Goal: Information Seeking & Learning: Learn about a topic

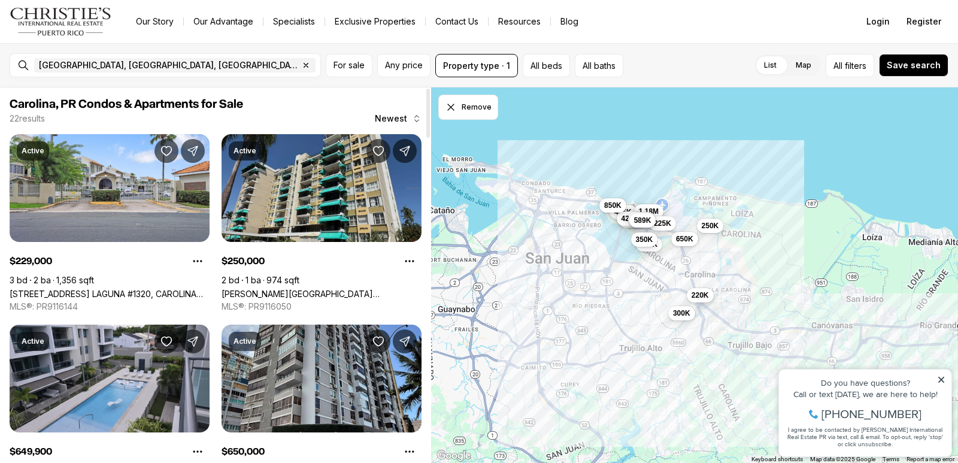
click at [293, 289] on link "[PERSON_NAME][GEOGRAPHIC_DATA] [STREET_ADDRESS]" at bounding box center [322, 294] width 200 height 10
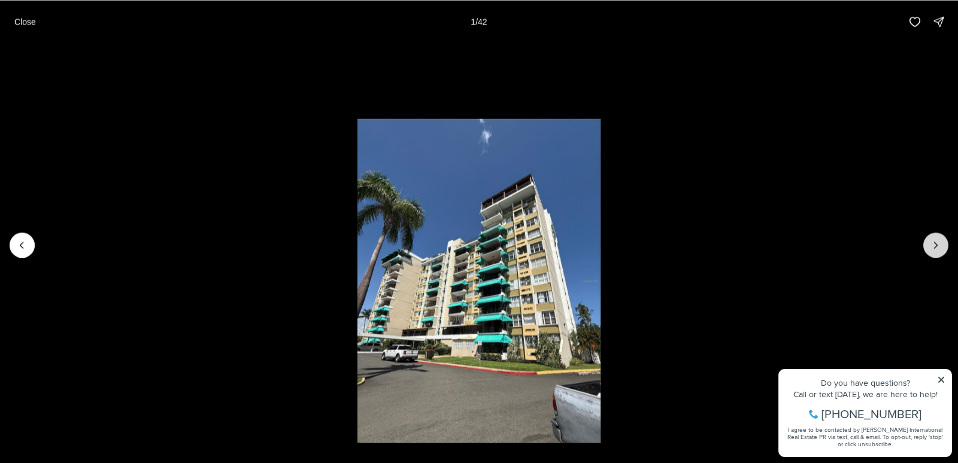
click at [945, 249] on button "Next slide" at bounding box center [935, 244] width 25 height 25
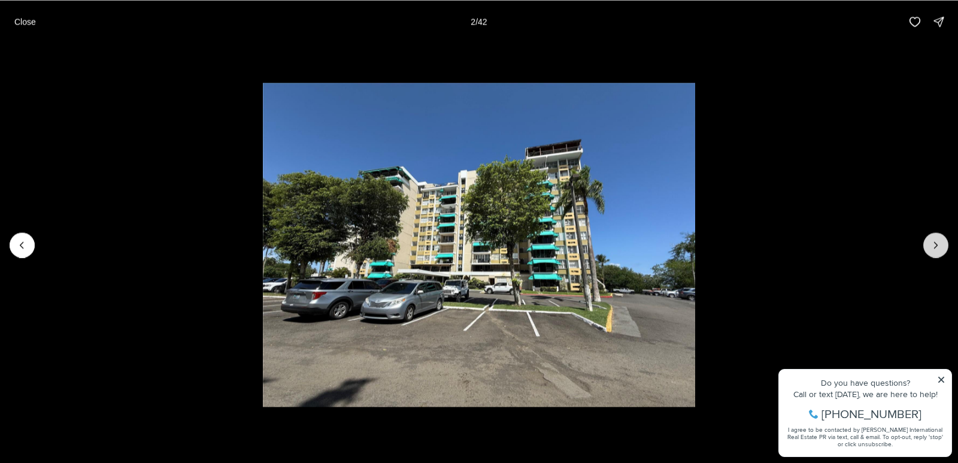
click at [944, 249] on button "Next slide" at bounding box center [935, 244] width 25 height 25
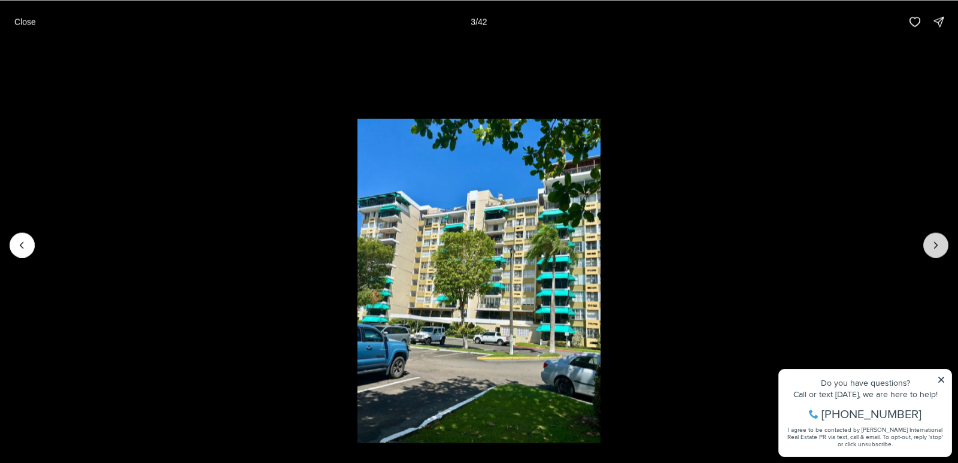
click at [943, 250] on button "Next slide" at bounding box center [935, 244] width 25 height 25
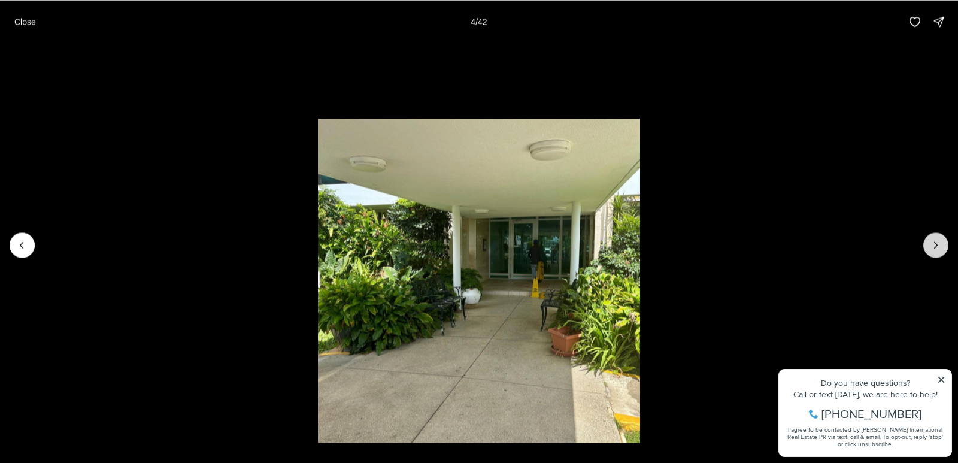
click at [943, 250] on button "Next slide" at bounding box center [935, 244] width 25 height 25
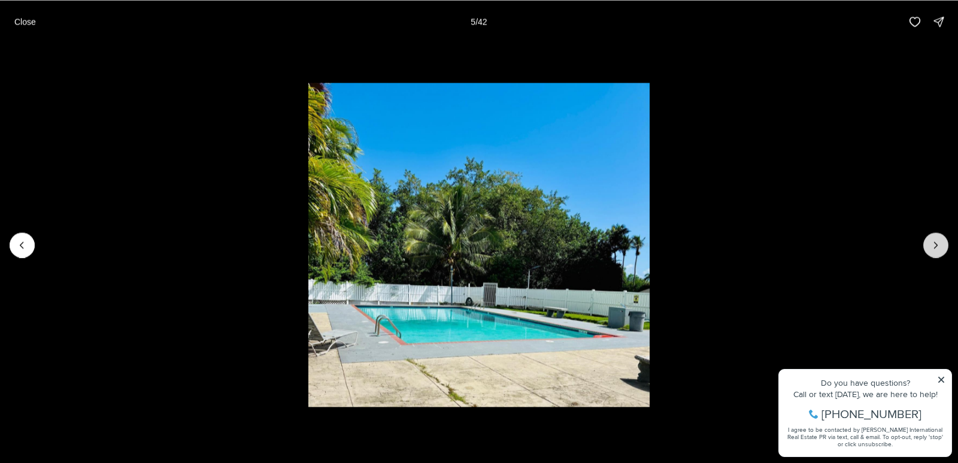
click at [942, 243] on button "Next slide" at bounding box center [935, 244] width 25 height 25
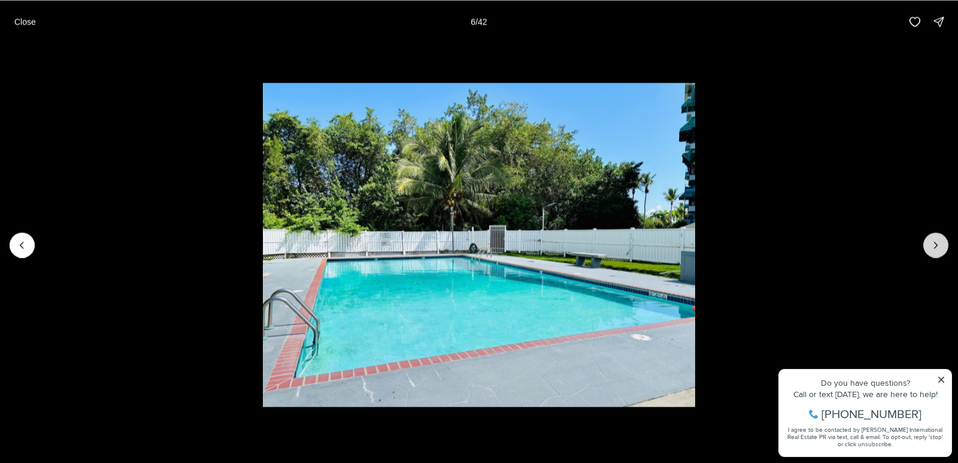
click at [942, 243] on button "Next slide" at bounding box center [935, 244] width 25 height 25
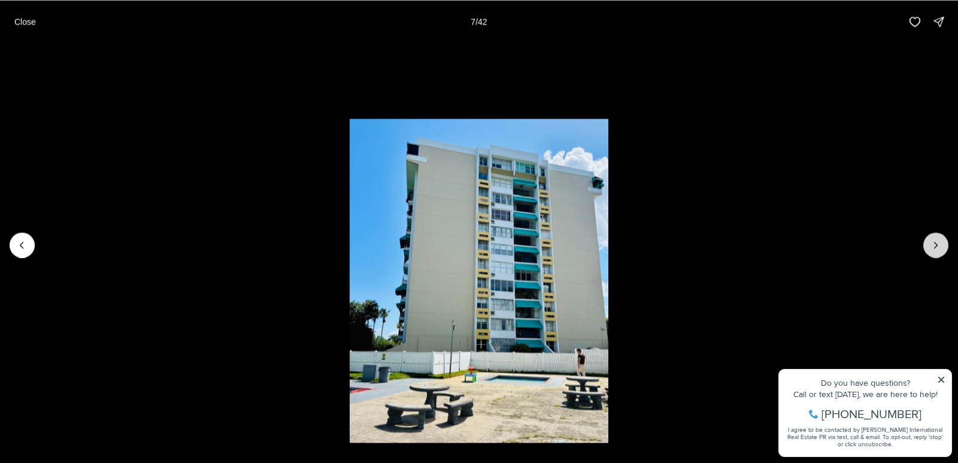
click at [942, 243] on button "Next slide" at bounding box center [935, 244] width 25 height 25
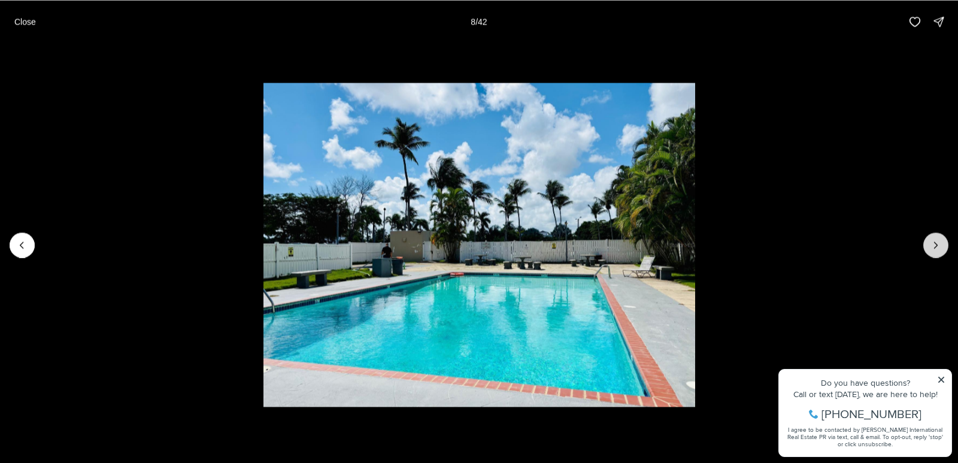
click at [942, 243] on button "Next slide" at bounding box center [935, 244] width 25 height 25
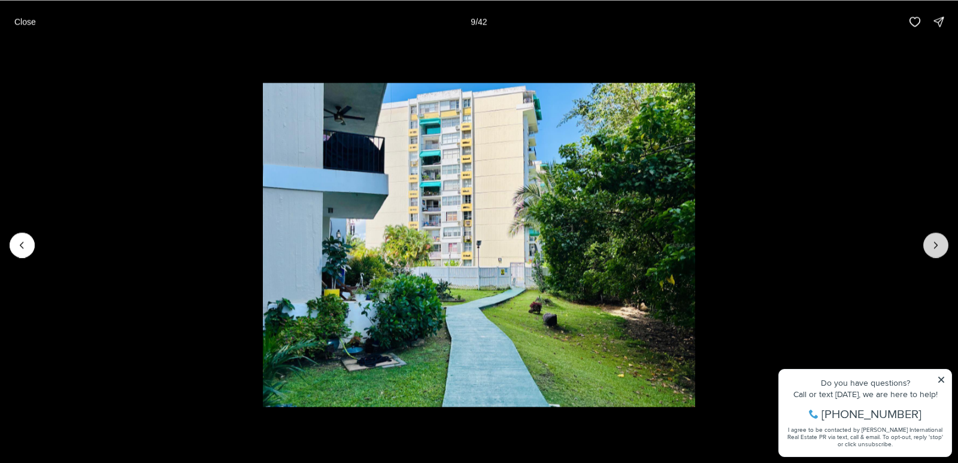
click at [942, 243] on button "Next slide" at bounding box center [935, 244] width 25 height 25
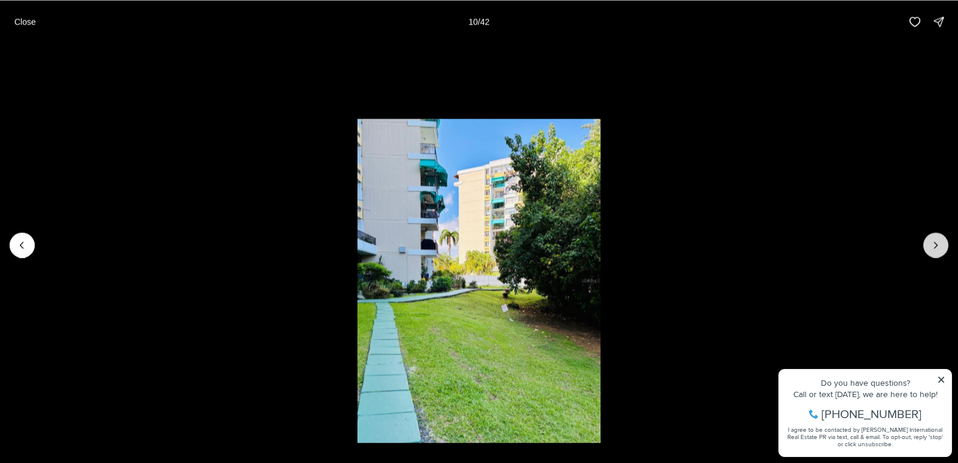
click at [942, 243] on button "Next slide" at bounding box center [935, 244] width 25 height 25
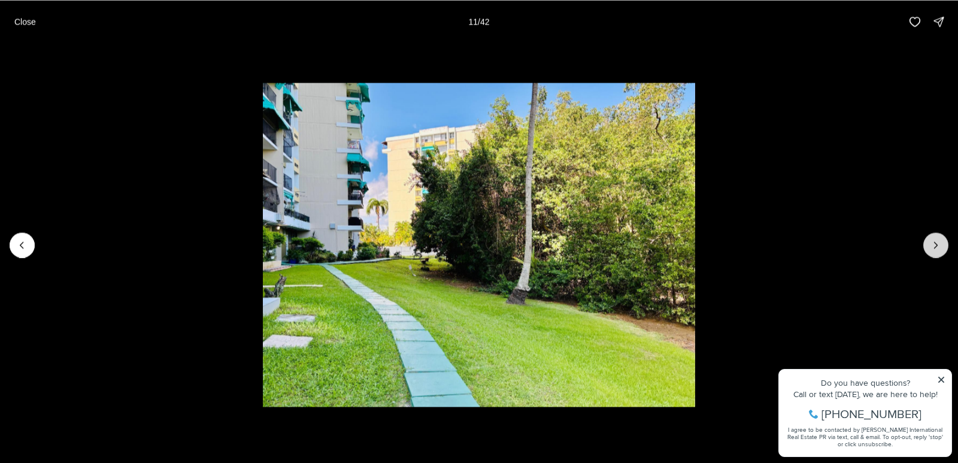
click at [942, 243] on button "Next slide" at bounding box center [935, 244] width 25 height 25
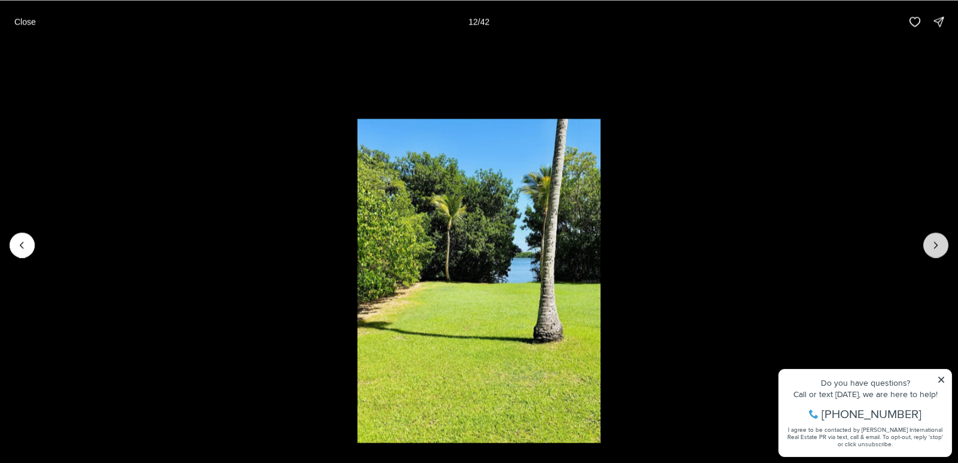
click at [942, 243] on button "Next slide" at bounding box center [935, 244] width 25 height 25
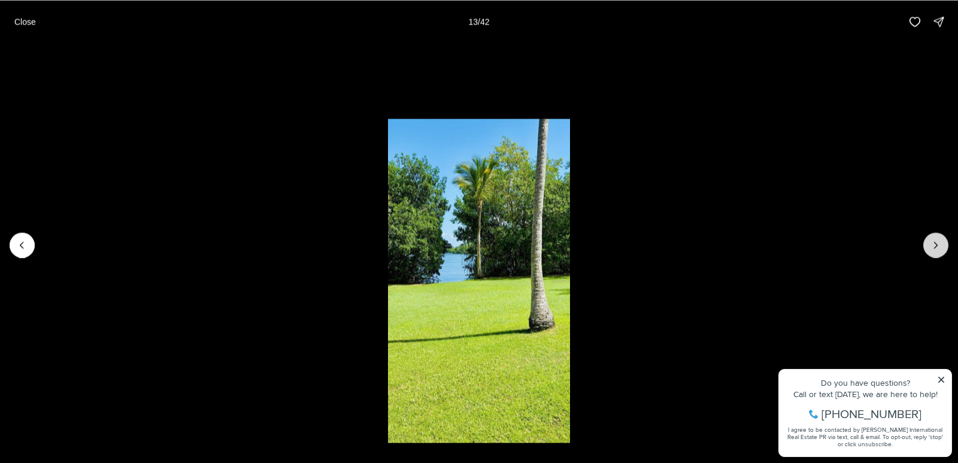
click at [942, 243] on button "Next slide" at bounding box center [935, 244] width 25 height 25
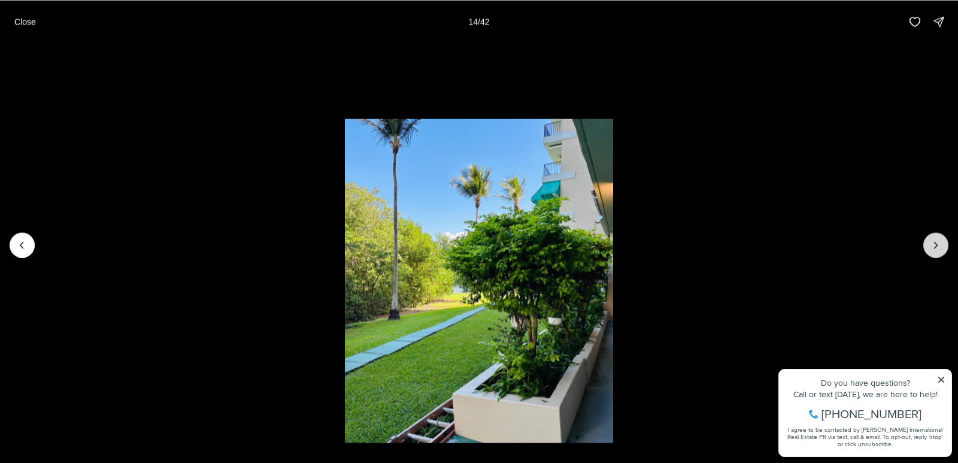
click at [942, 243] on button "Next slide" at bounding box center [935, 244] width 25 height 25
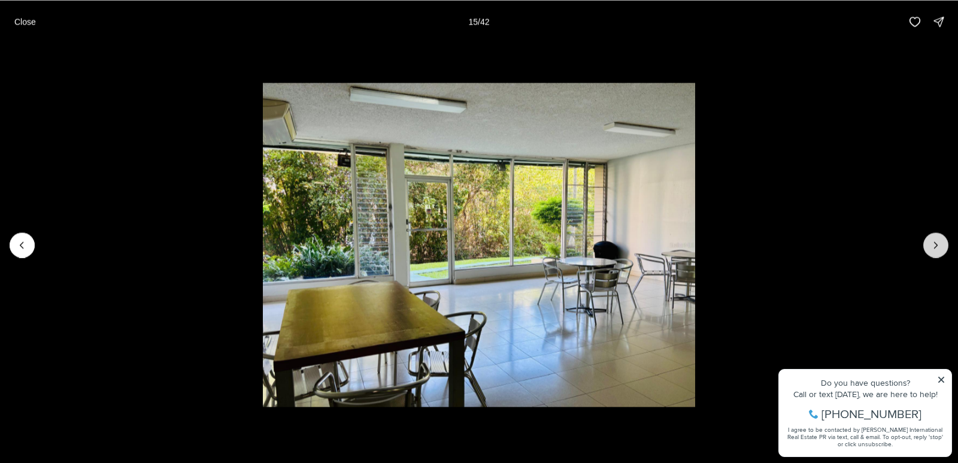
click at [942, 243] on button "Next slide" at bounding box center [935, 244] width 25 height 25
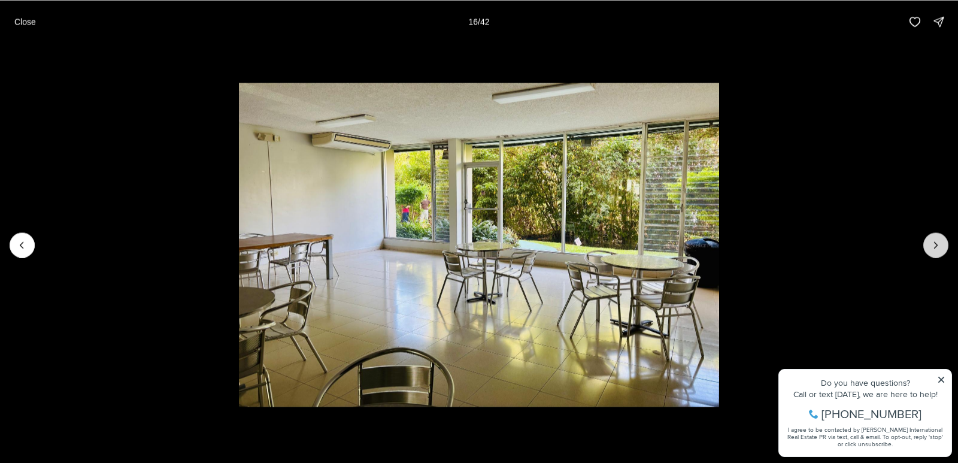
click at [942, 243] on button "Next slide" at bounding box center [935, 244] width 25 height 25
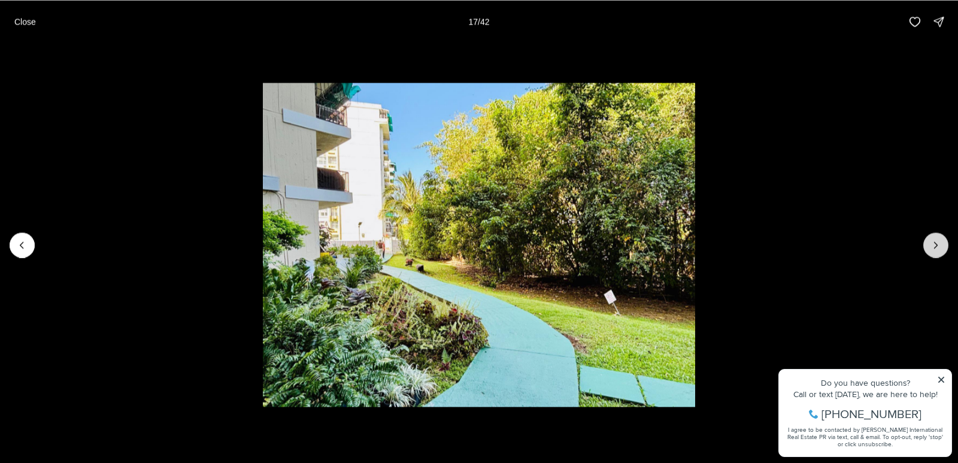
click at [942, 243] on button "Next slide" at bounding box center [935, 244] width 25 height 25
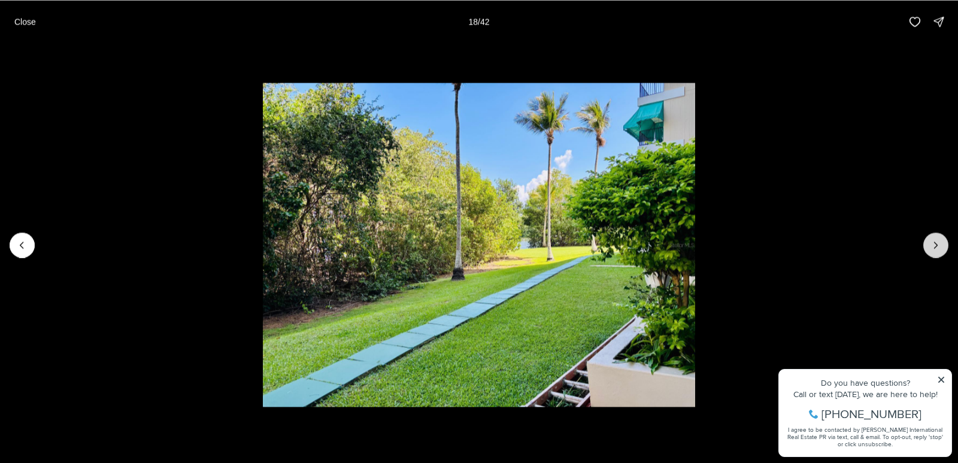
click at [942, 243] on button "Next slide" at bounding box center [935, 244] width 25 height 25
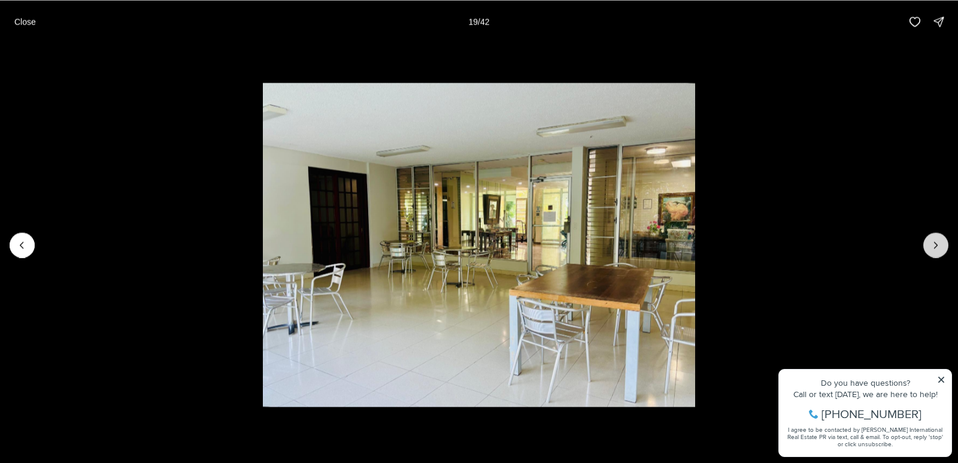
click at [942, 243] on button "Next slide" at bounding box center [935, 244] width 25 height 25
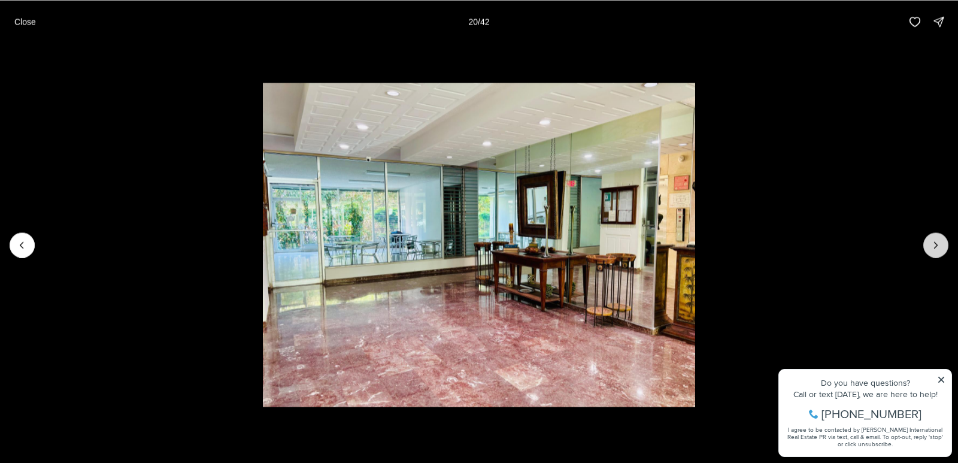
click at [942, 243] on button "Next slide" at bounding box center [935, 244] width 25 height 25
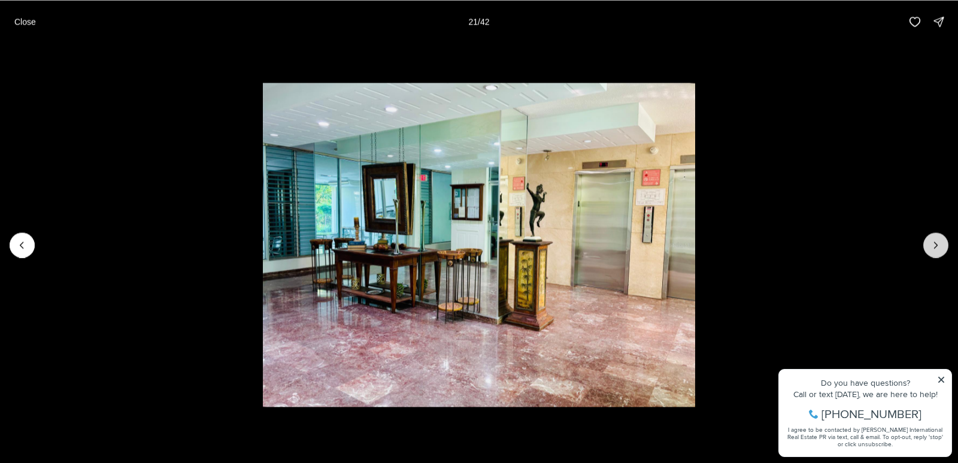
click at [942, 243] on button "Next slide" at bounding box center [935, 244] width 25 height 25
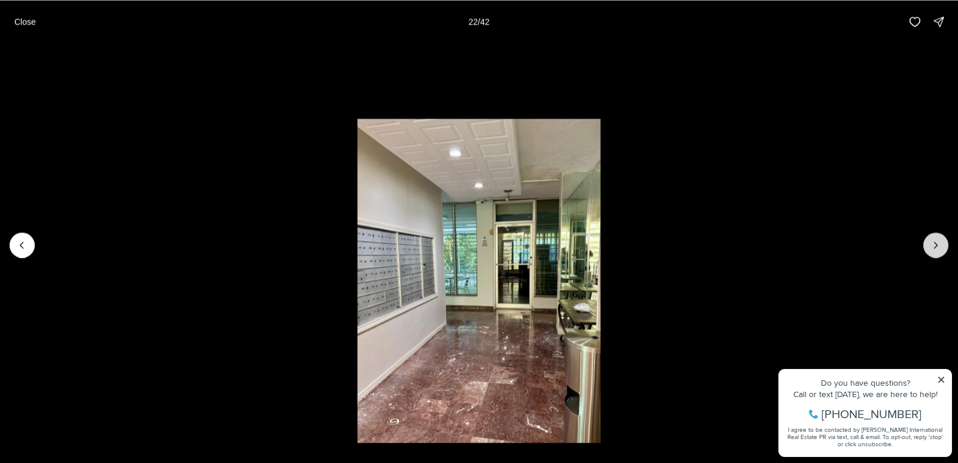
click at [942, 244] on button "Next slide" at bounding box center [935, 244] width 25 height 25
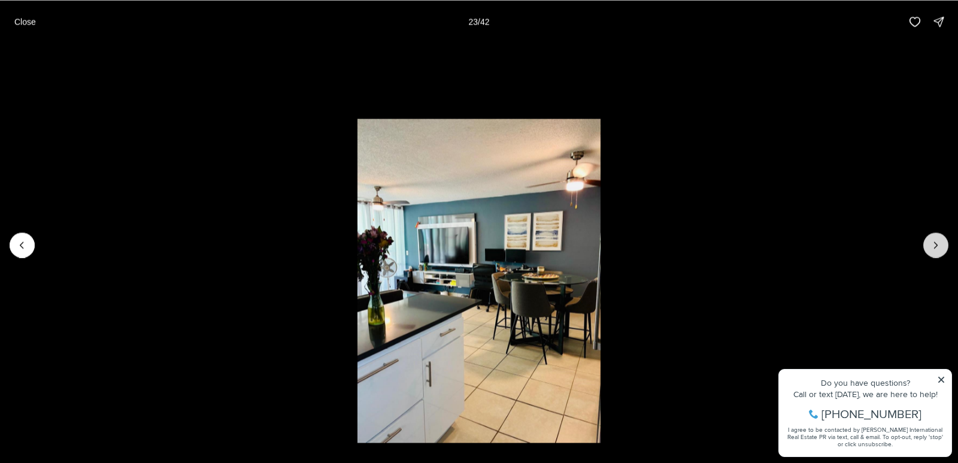
click at [942, 244] on button "Next slide" at bounding box center [935, 244] width 25 height 25
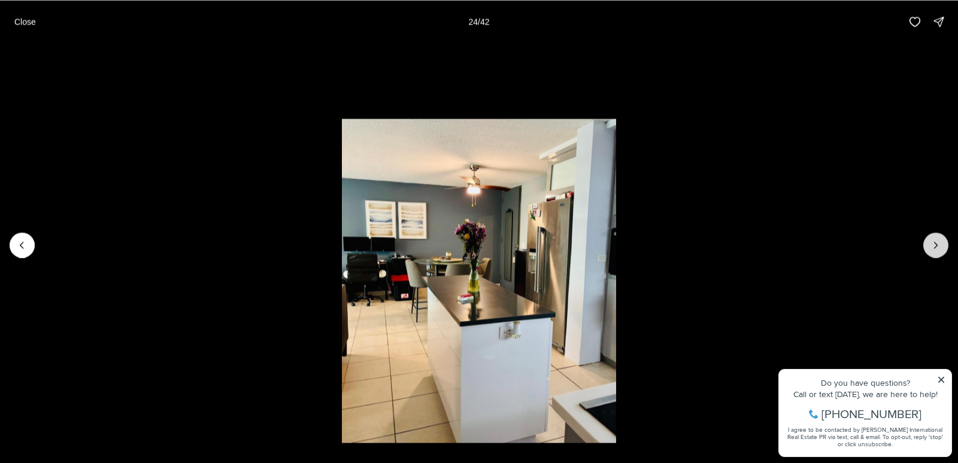
click at [942, 244] on button "Next slide" at bounding box center [935, 244] width 25 height 25
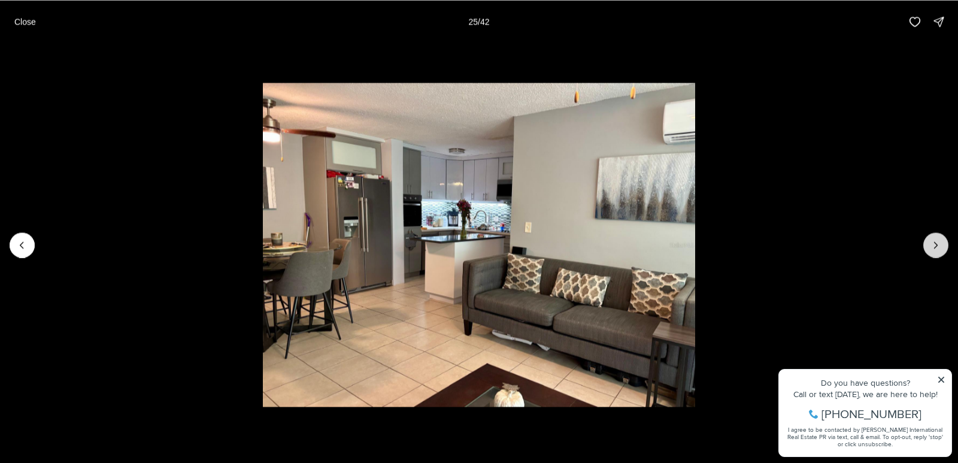
click at [941, 246] on icon "Next slide" at bounding box center [936, 245] width 12 height 12
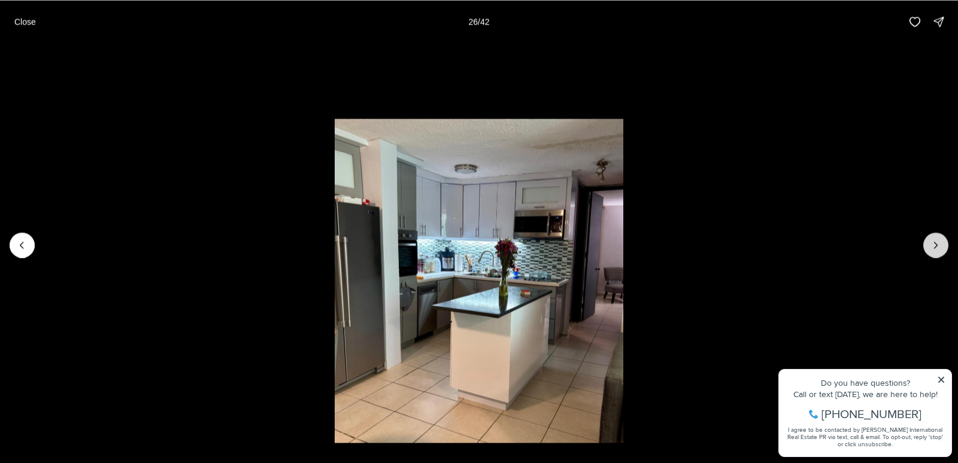
click at [941, 247] on icon "Next slide" at bounding box center [936, 245] width 12 height 12
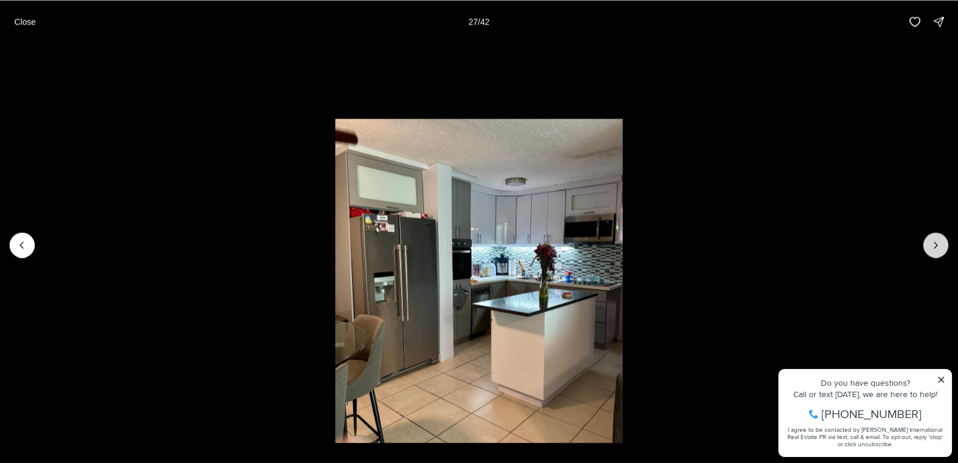
click at [941, 247] on icon "Next slide" at bounding box center [936, 245] width 12 height 12
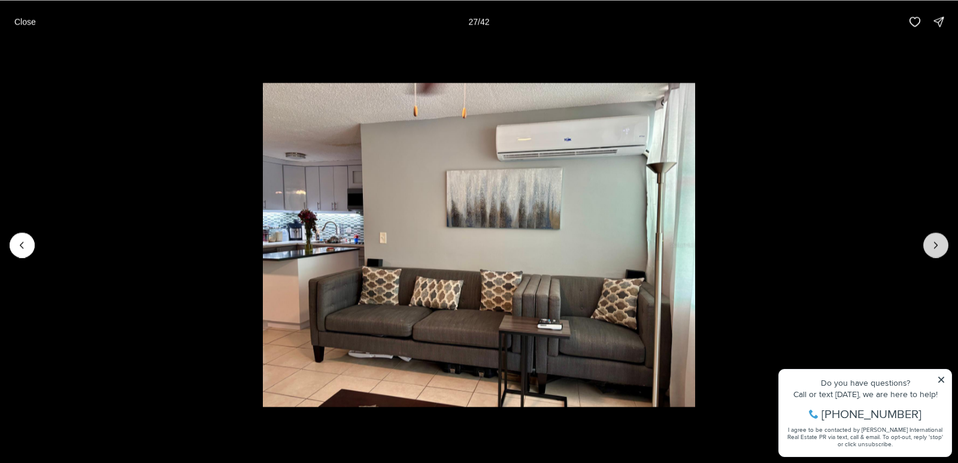
click at [941, 247] on icon "Next slide" at bounding box center [936, 245] width 12 height 12
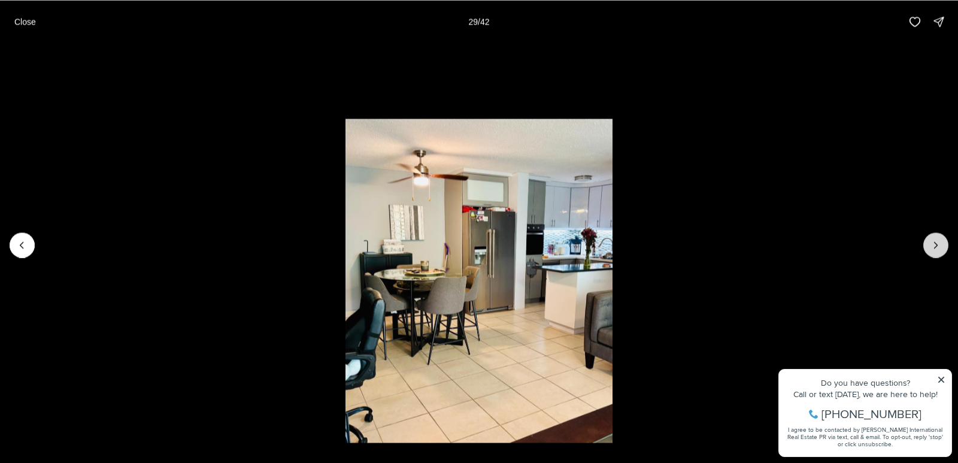
click at [934, 248] on icon "Next slide" at bounding box center [936, 245] width 12 height 12
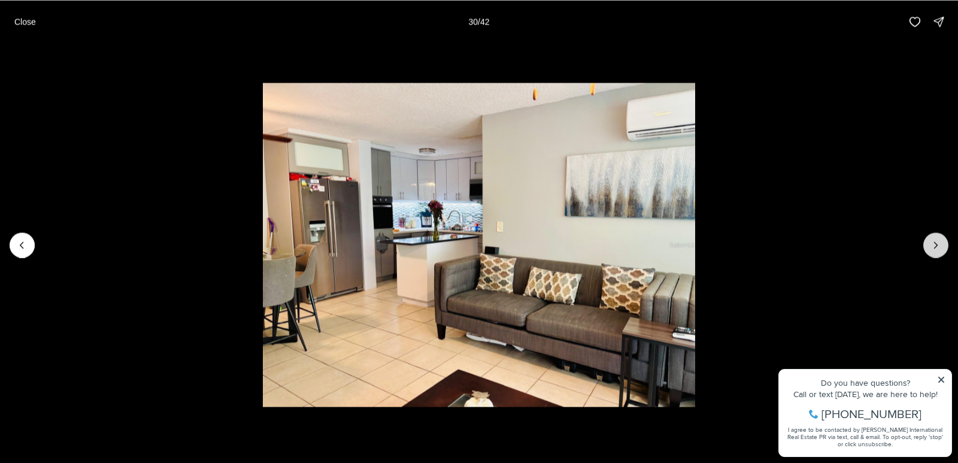
click at [934, 248] on icon "Next slide" at bounding box center [936, 245] width 12 height 12
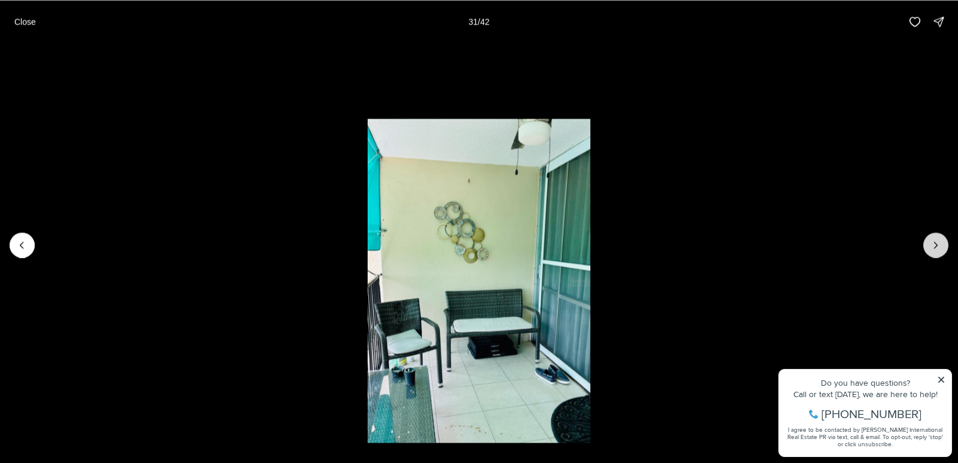
click at [934, 249] on icon "Next slide" at bounding box center [936, 245] width 12 height 12
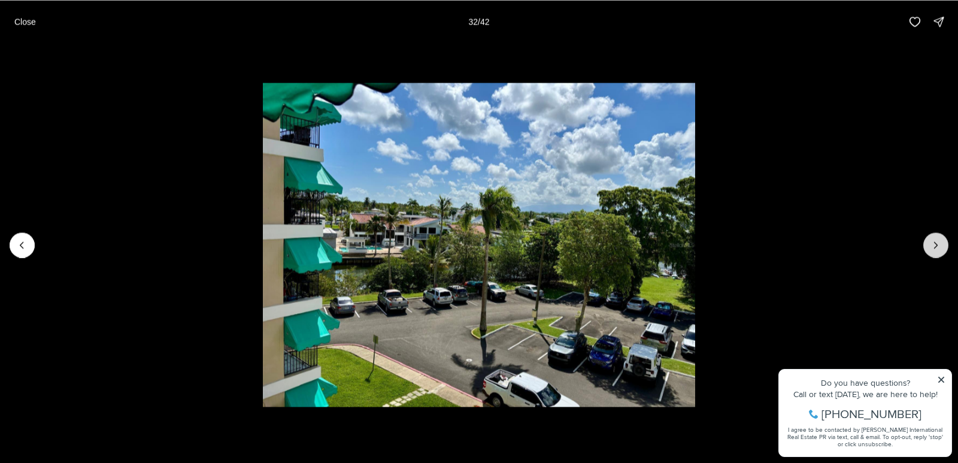
click at [934, 249] on icon "Next slide" at bounding box center [936, 245] width 12 height 12
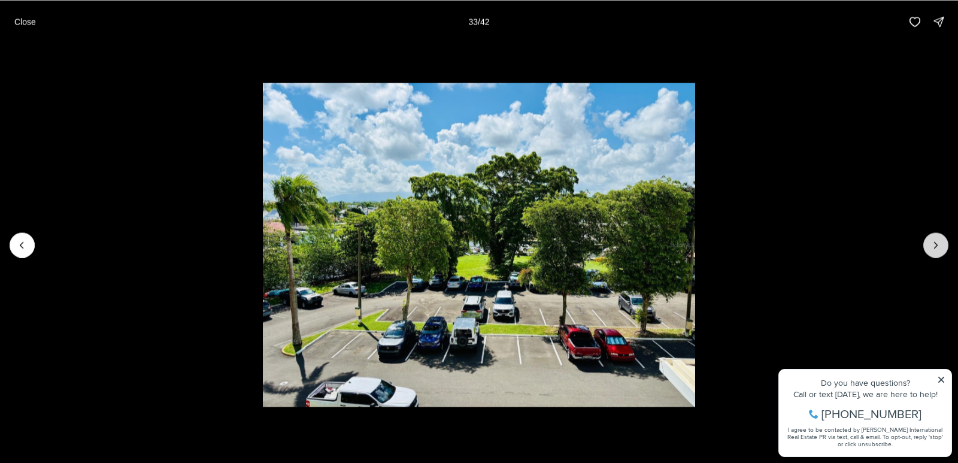
click at [934, 249] on icon "Next slide" at bounding box center [936, 245] width 12 height 12
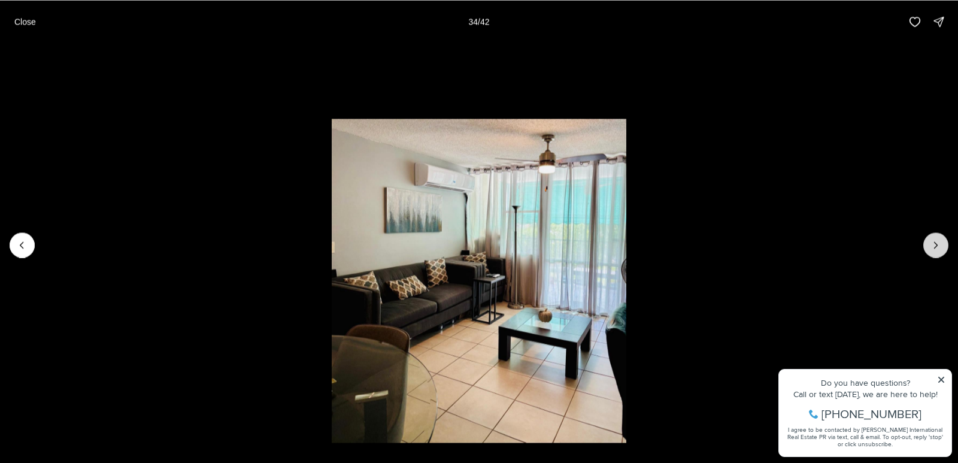
click at [934, 249] on icon "Next slide" at bounding box center [936, 245] width 12 height 12
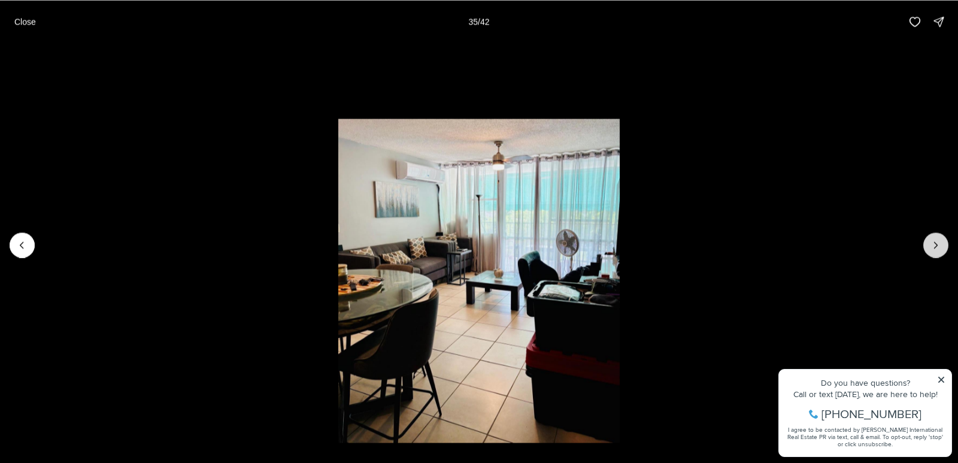
click at [934, 248] on icon "Next slide" at bounding box center [936, 245] width 12 height 12
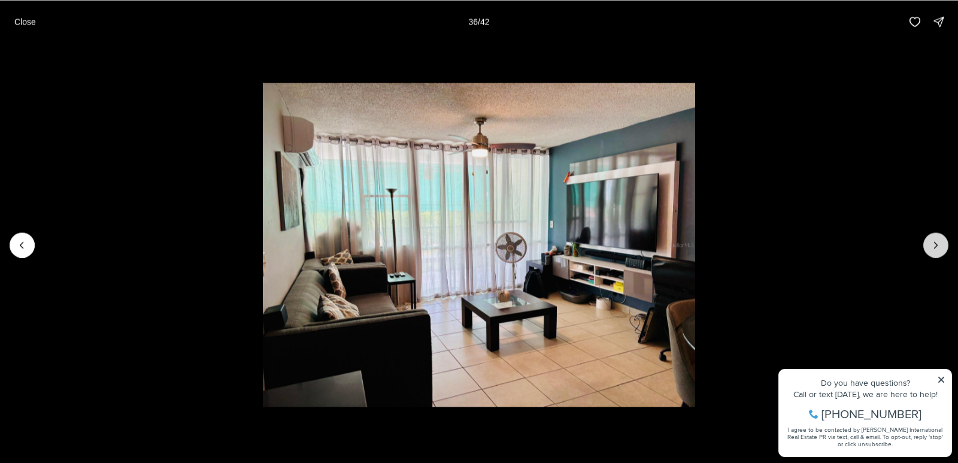
click at [935, 244] on icon "Next slide" at bounding box center [936, 245] width 12 height 12
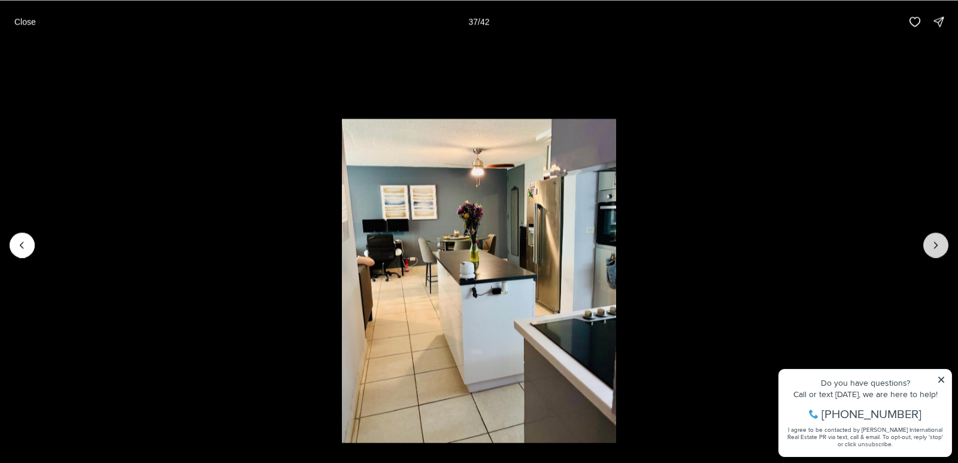
click at [935, 244] on icon "Next slide" at bounding box center [936, 245] width 12 height 12
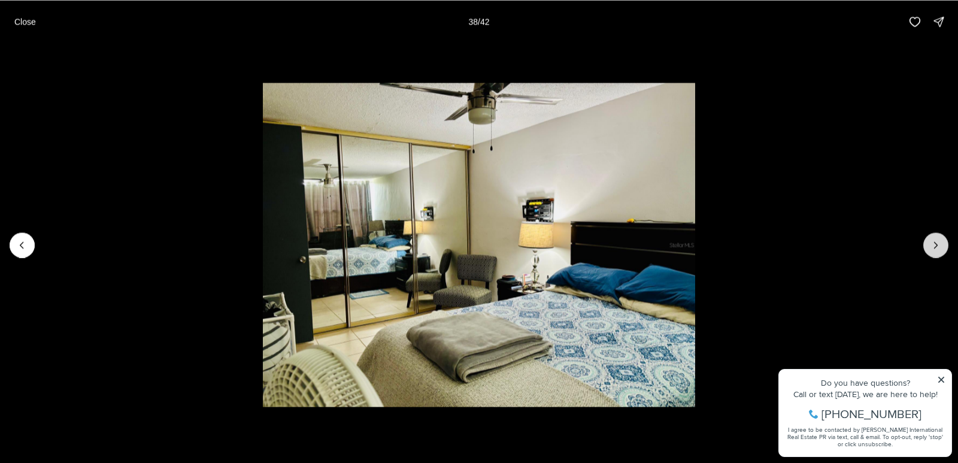
click at [935, 244] on icon "Next slide" at bounding box center [936, 245] width 12 height 12
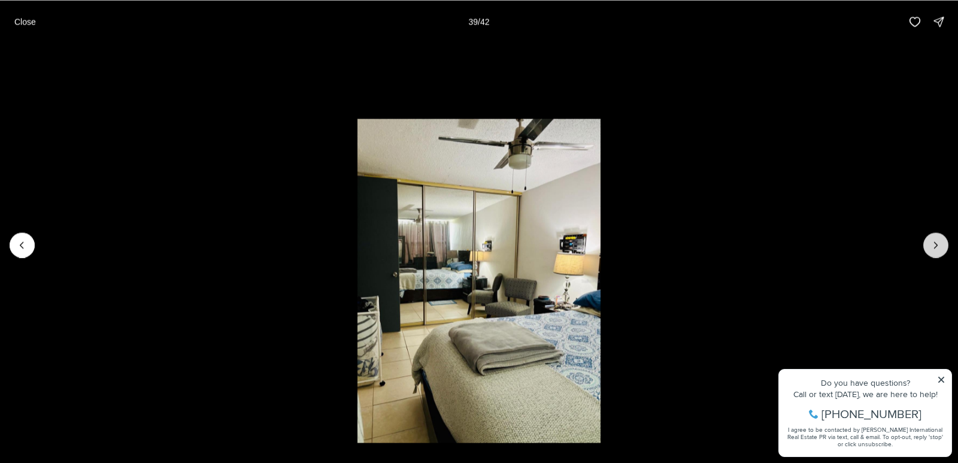
click at [935, 244] on icon "Next slide" at bounding box center [936, 245] width 12 height 12
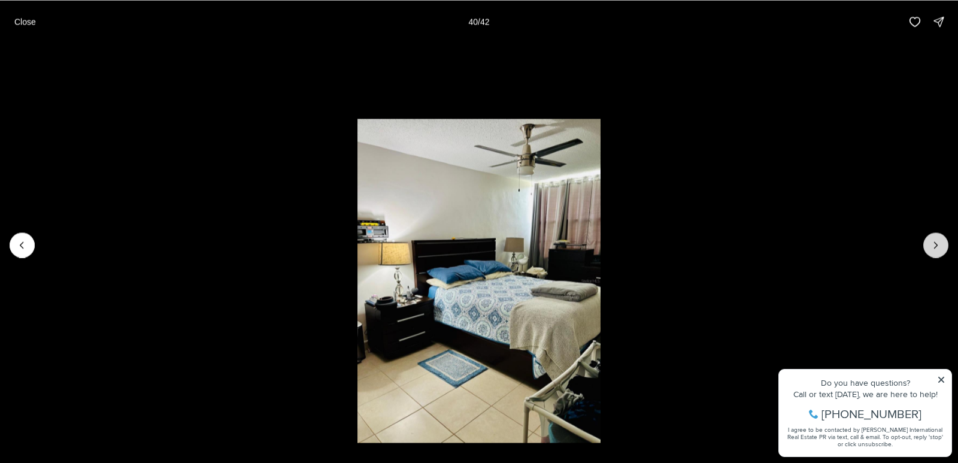
click at [935, 244] on icon "Next slide" at bounding box center [936, 245] width 12 height 12
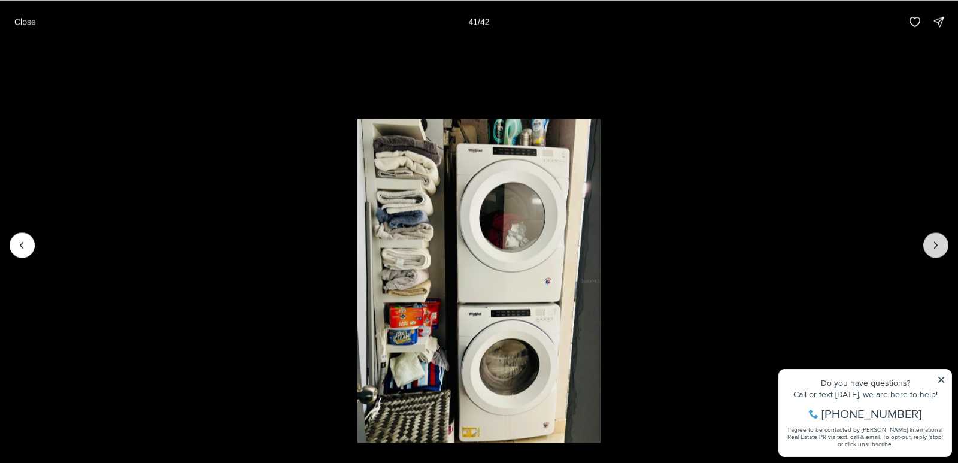
click at [935, 244] on icon "Next slide" at bounding box center [936, 245] width 12 height 12
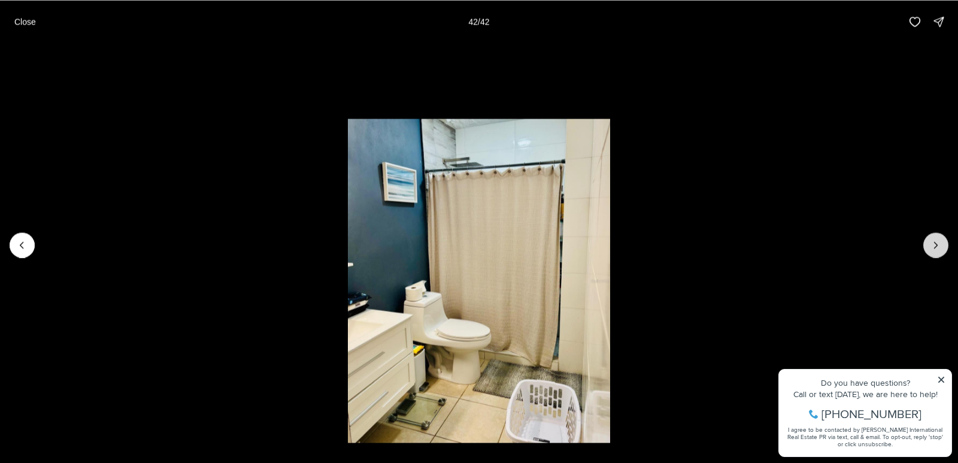
click at [935, 244] on div at bounding box center [935, 244] width 25 height 25
click at [937, 237] on div at bounding box center [935, 244] width 25 height 25
click at [938, 246] on div at bounding box center [935, 244] width 25 height 25
click at [940, 244] on div at bounding box center [935, 244] width 25 height 25
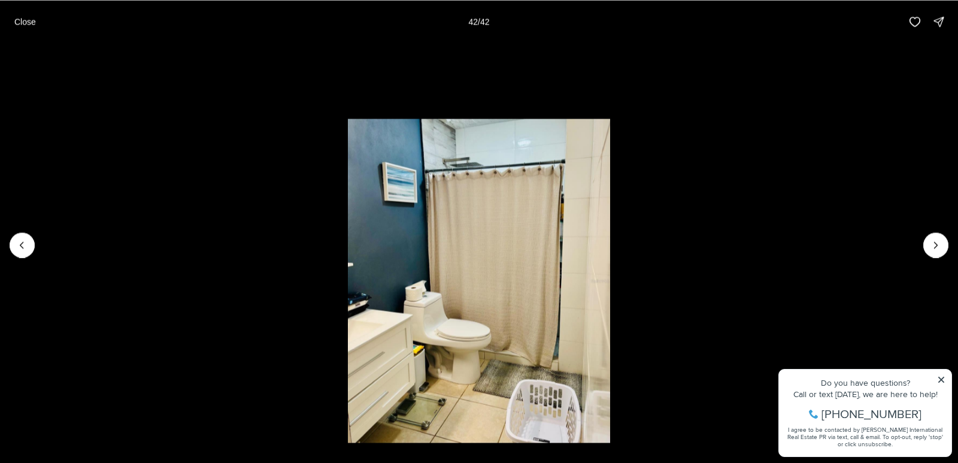
click at [44, 20] on div "Close 42 / 42" at bounding box center [479, 21] width 958 height 43
click at [34, 23] on p "Close" at bounding box center [25, 22] width 22 height 10
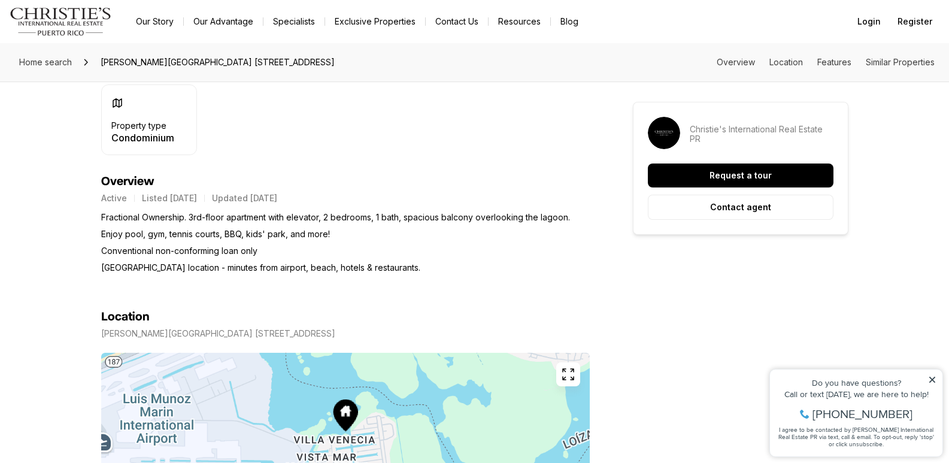
scroll to position [419, 0]
